Goal: Information Seeking & Learning: Learn about a topic

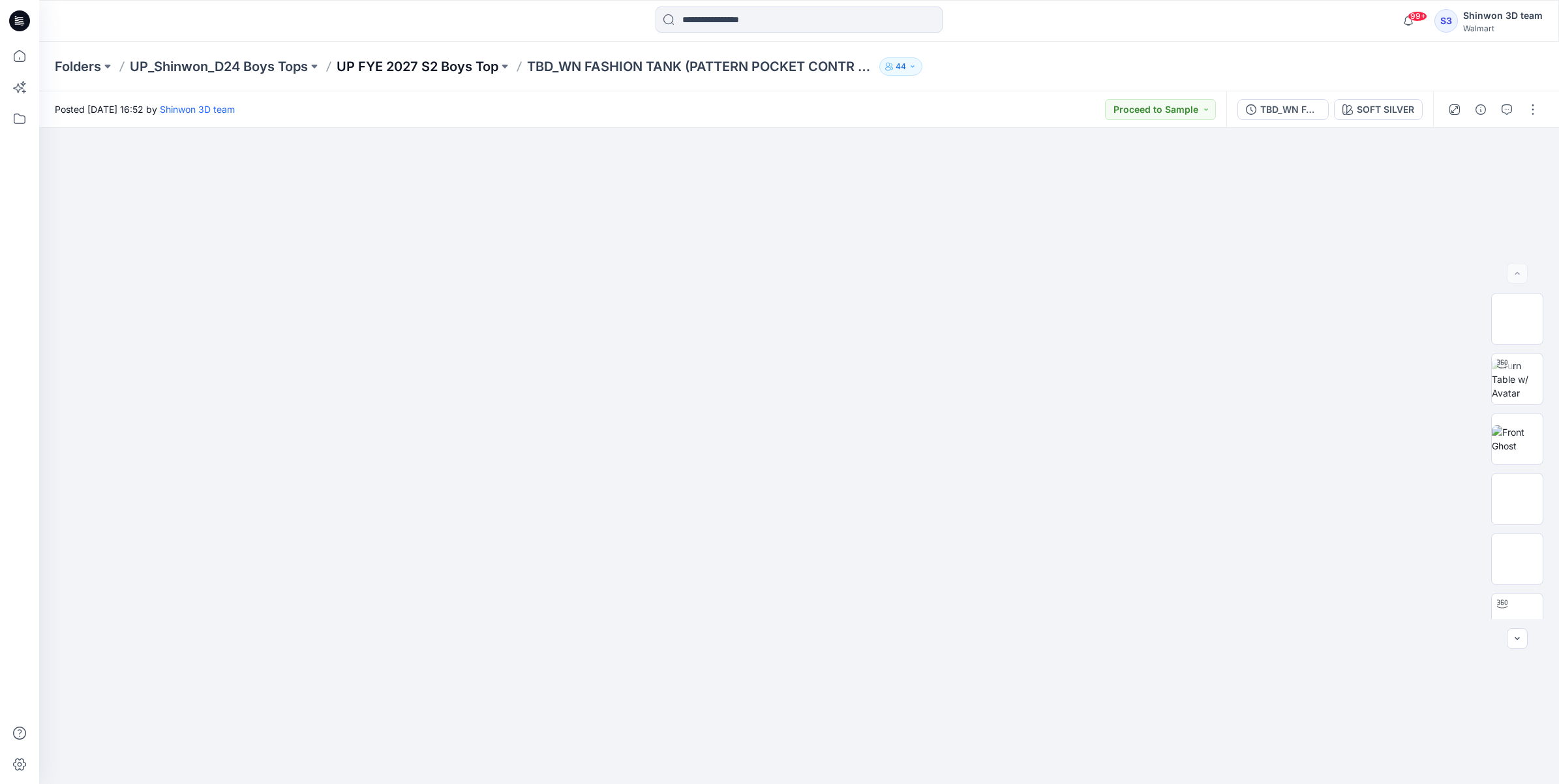
click at [433, 63] on p "UP FYE 2027 S2 Boys Top" at bounding box center [417, 67] width 162 height 19
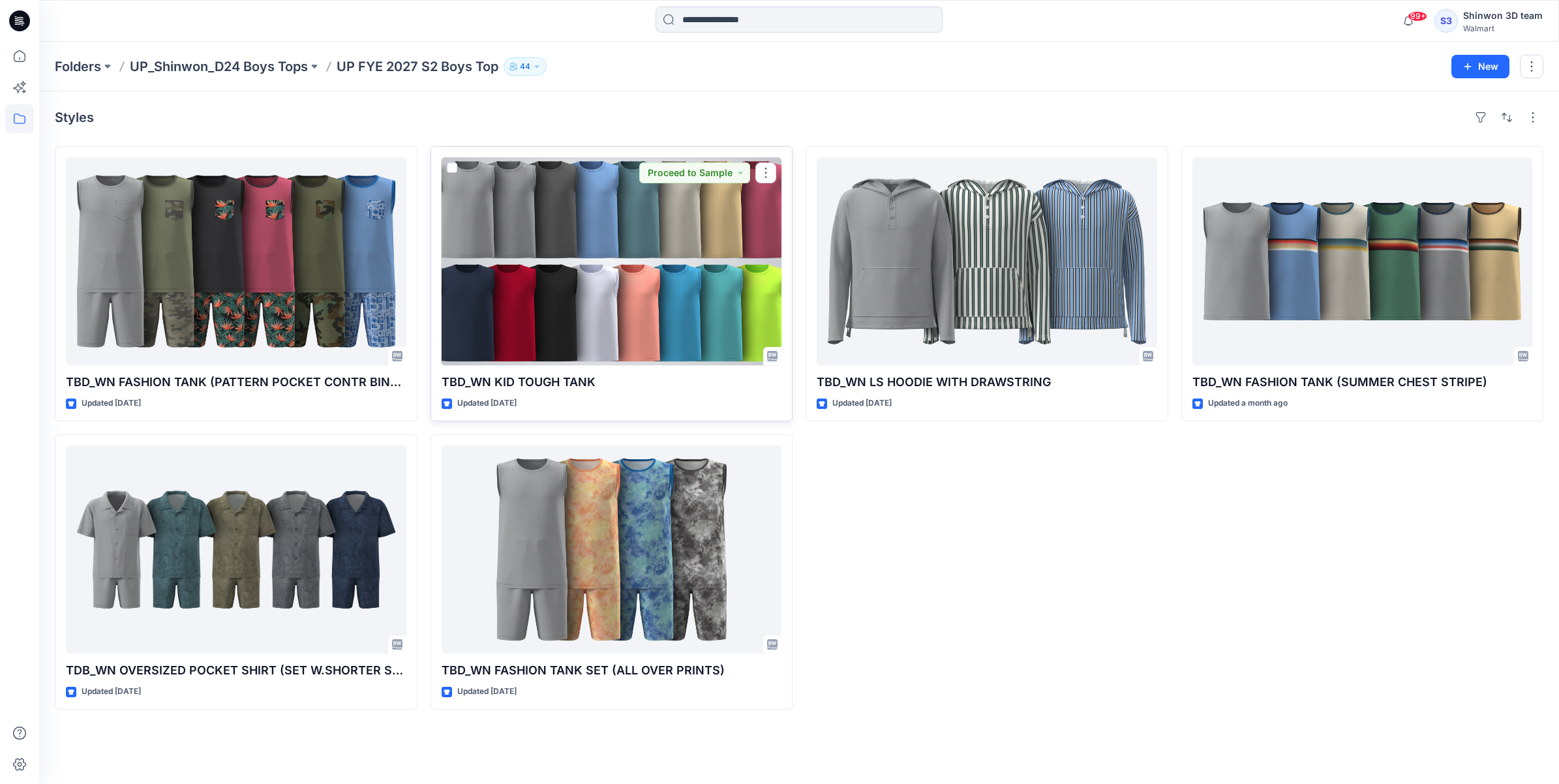
click at [505, 256] on div at bounding box center [612, 262] width 341 height 208
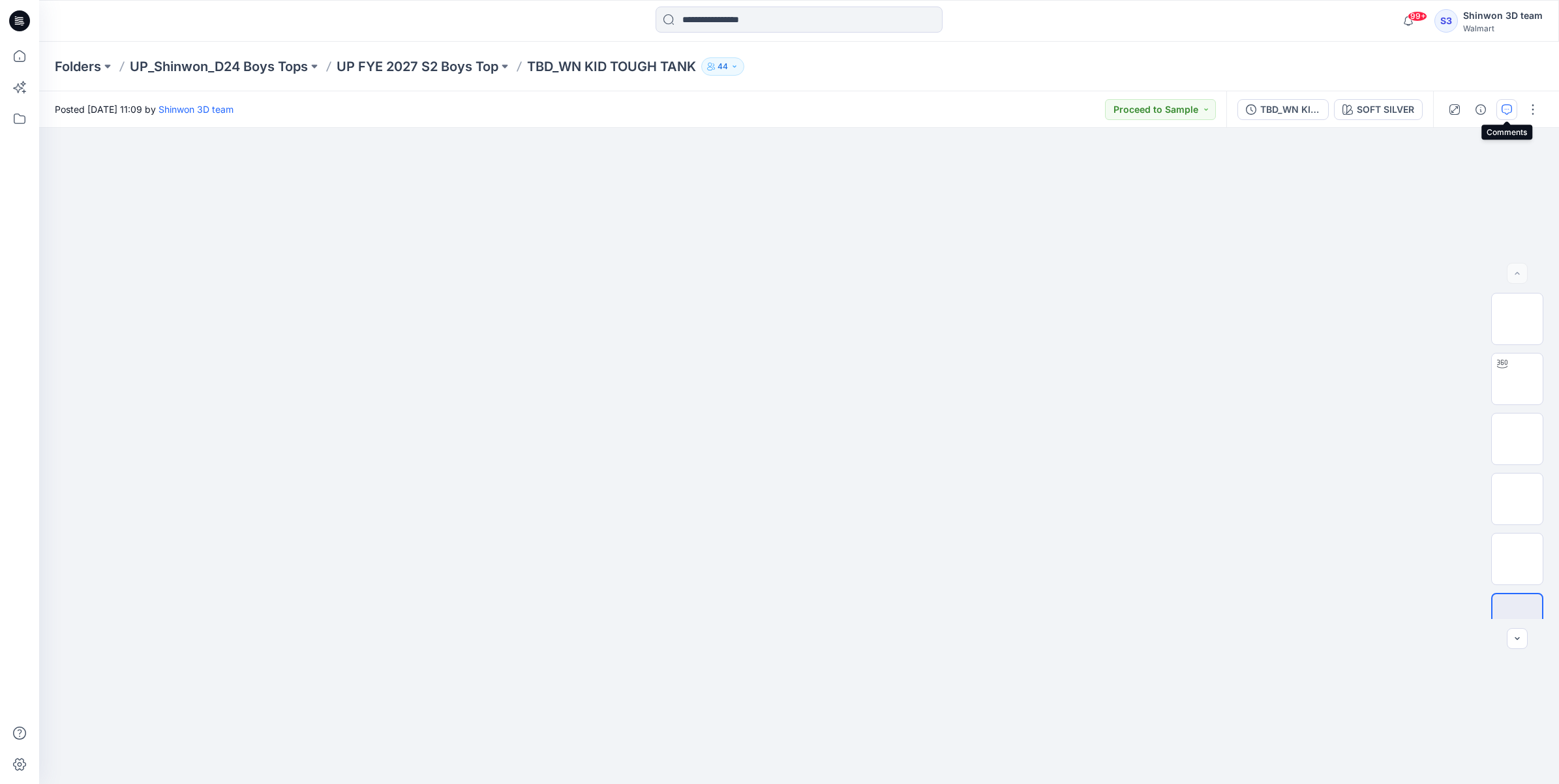
click at [1514, 108] on button "button" at bounding box center [1506, 109] width 21 height 21
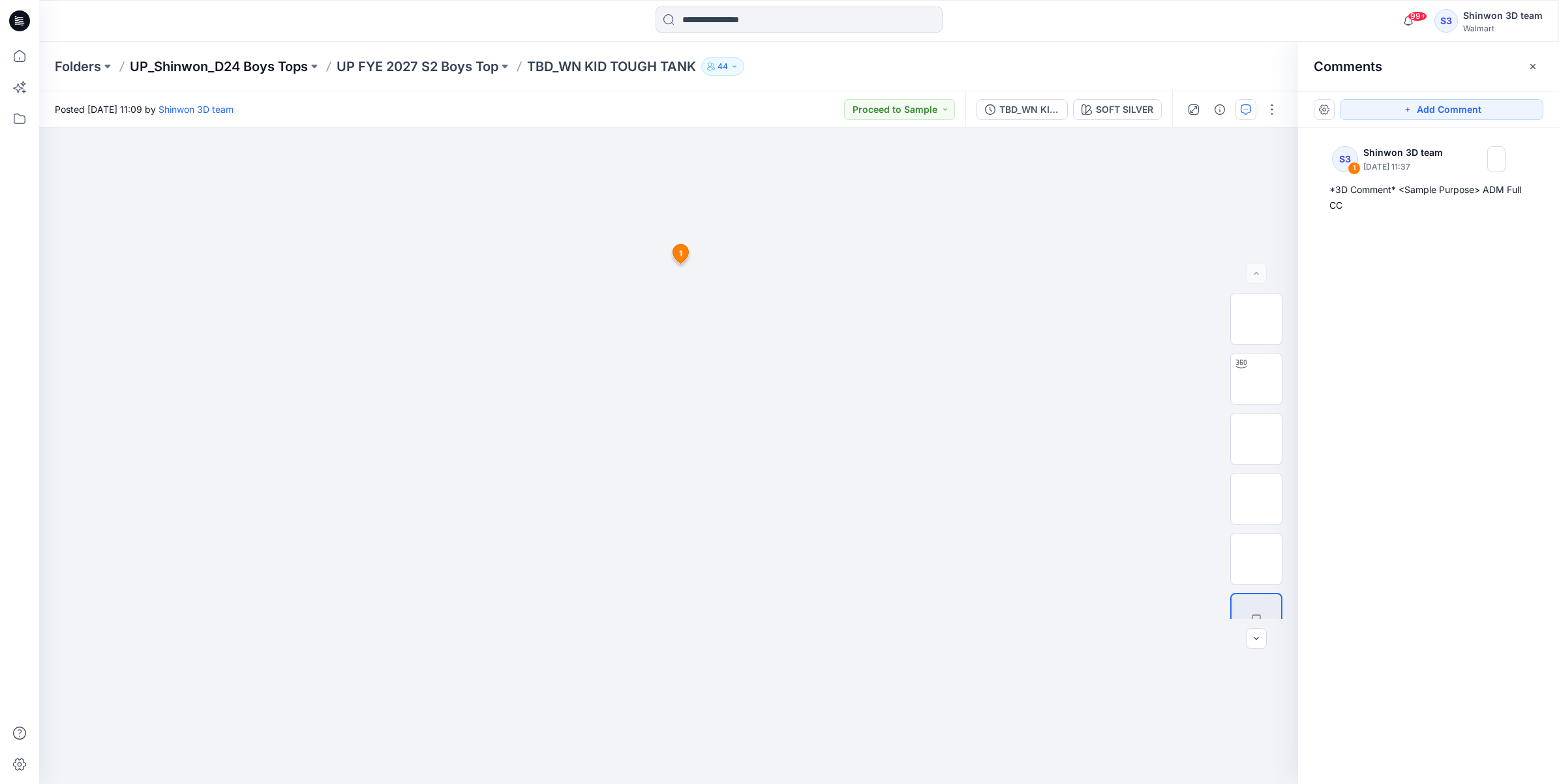
click at [166, 61] on p "UP_Shinwon_D24 Boys Tops" at bounding box center [219, 67] width 178 height 19
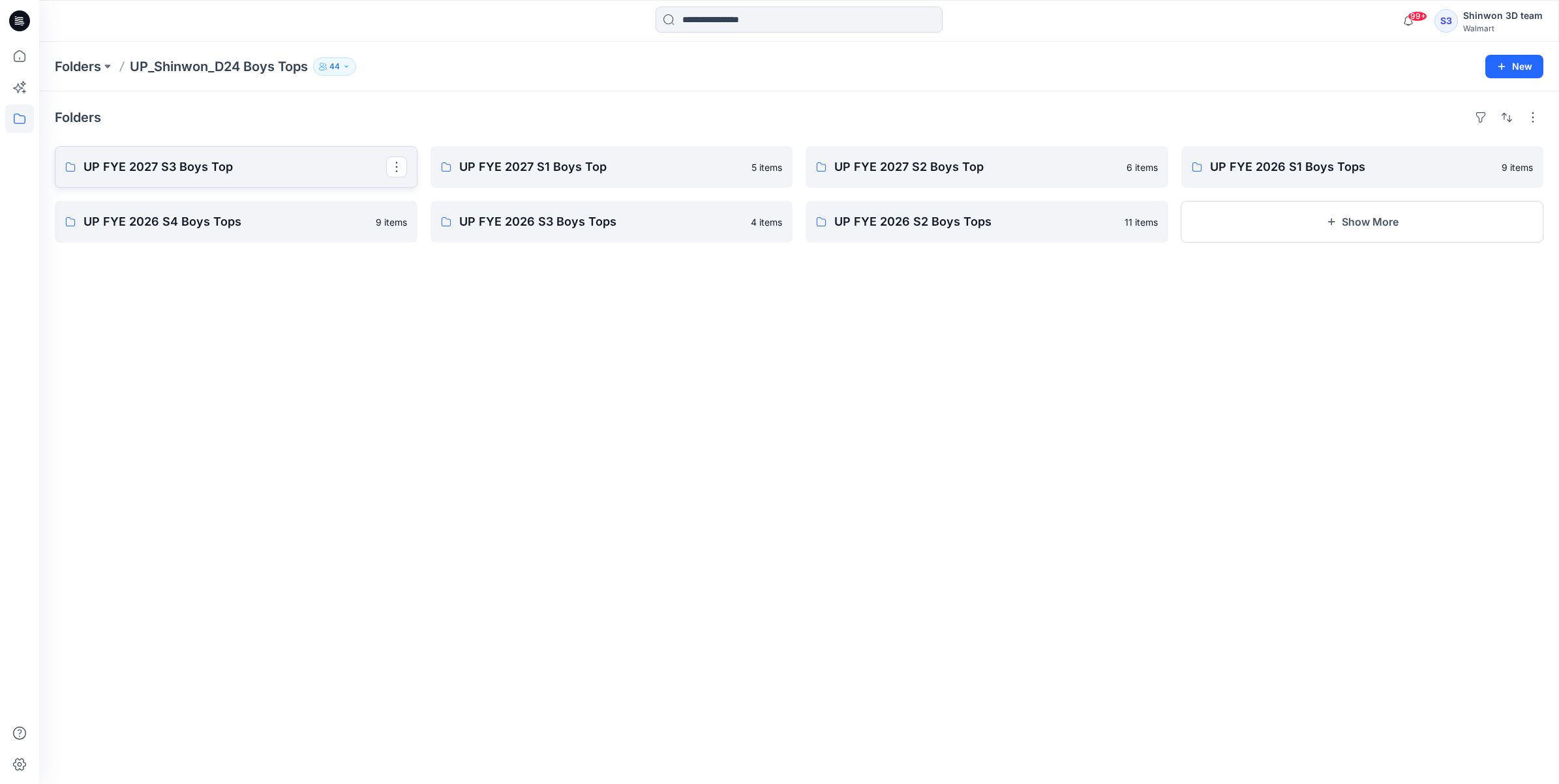
click at [216, 187] on link "UP FYE 2027 S3 Boys Top" at bounding box center [236, 167] width 363 height 42
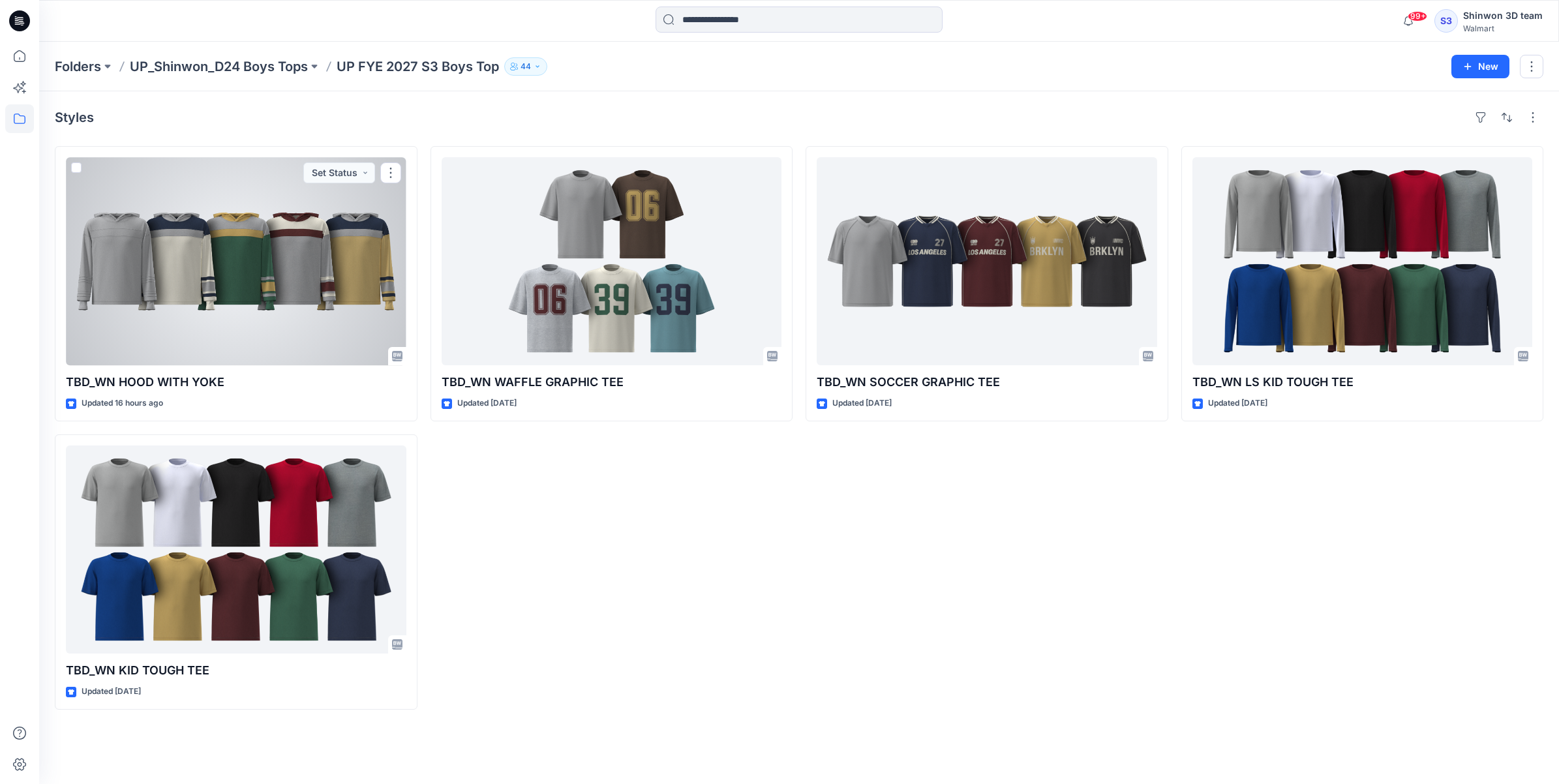
click at [341, 269] on div at bounding box center [236, 262] width 341 height 208
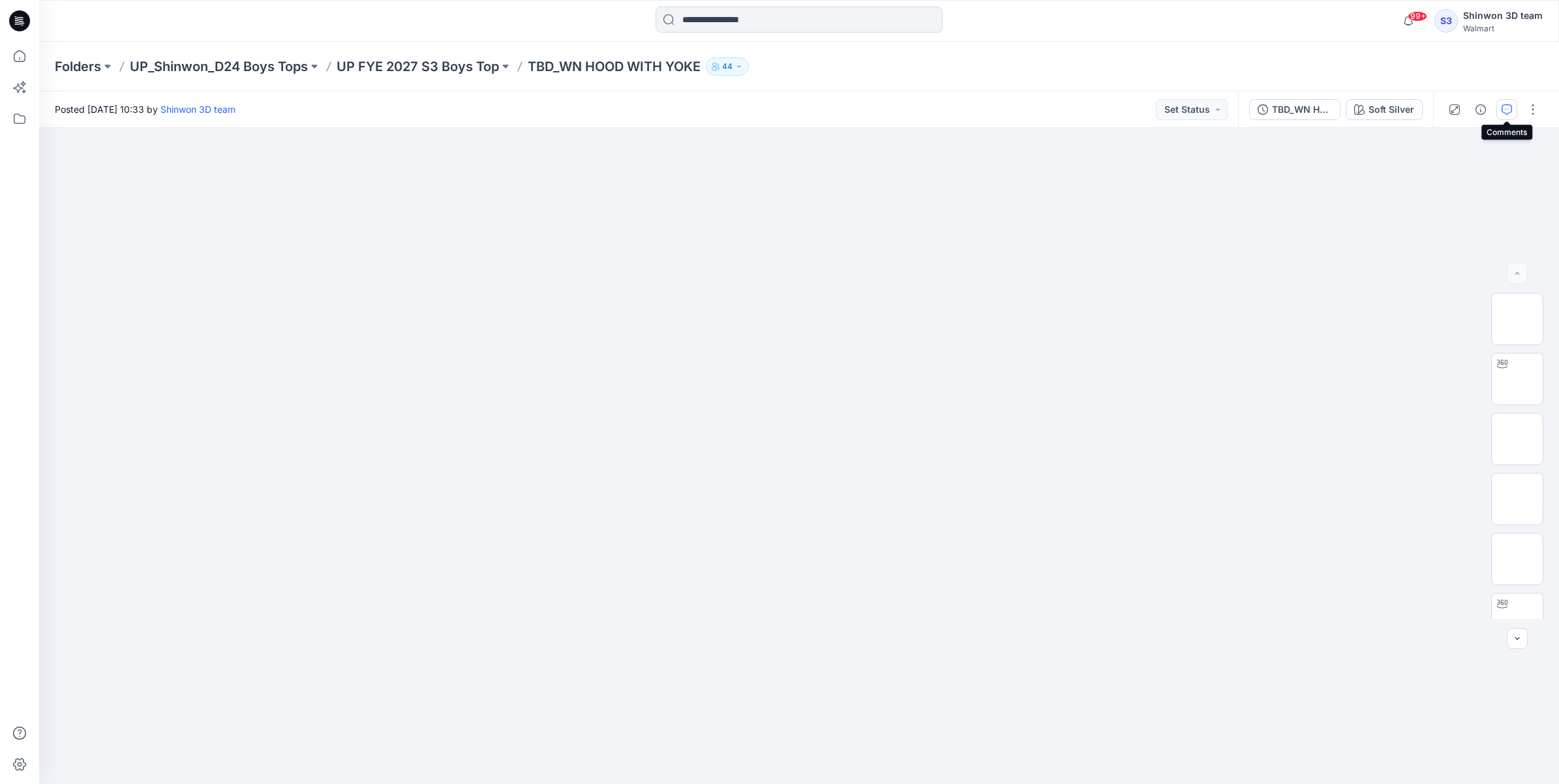
click at [1506, 103] on button "button" at bounding box center [1506, 109] width 21 height 21
